Goal: Task Accomplishment & Management: Complete application form

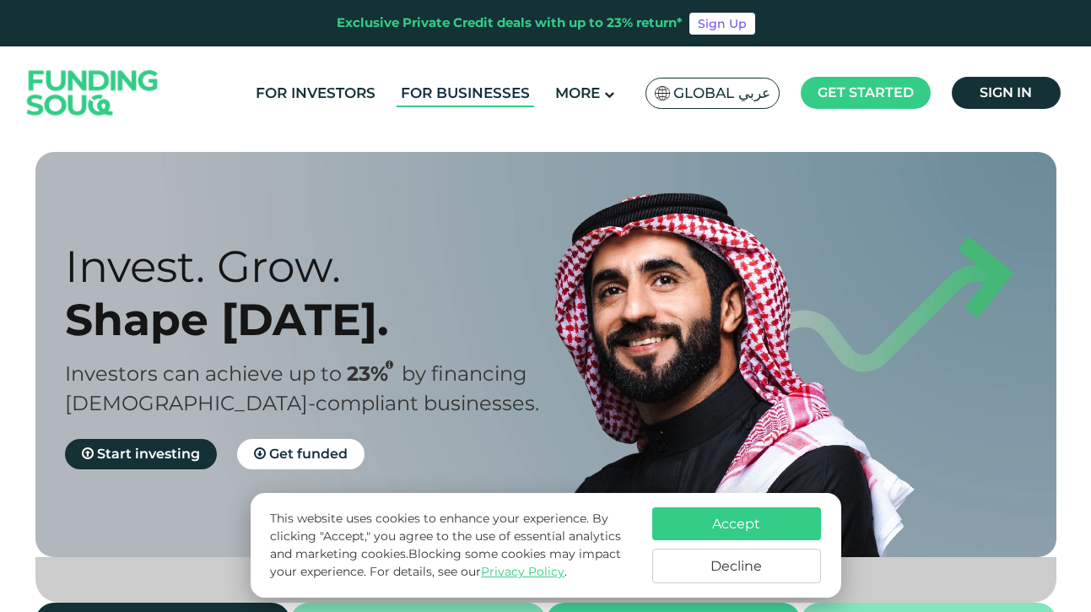
click at [461, 92] on link "For Businesses" at bounding box center [464, 93] width 137 height 28
